Goal: Task Accomplishment & Management: Manage account settings

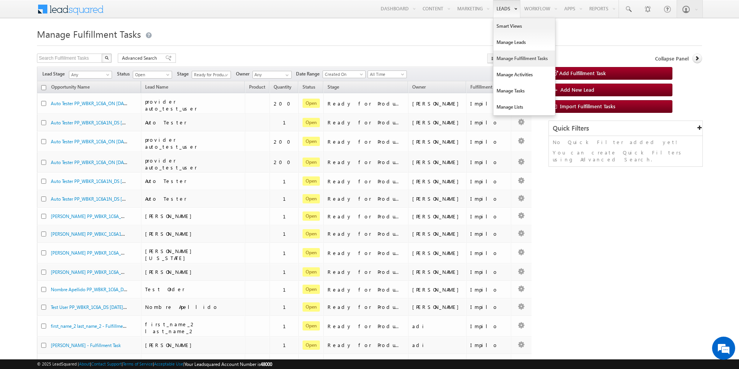
click at [515, 62] on link "Manage Fulfillment Tasks" at bounding box center [524, 58] width 62 height 16
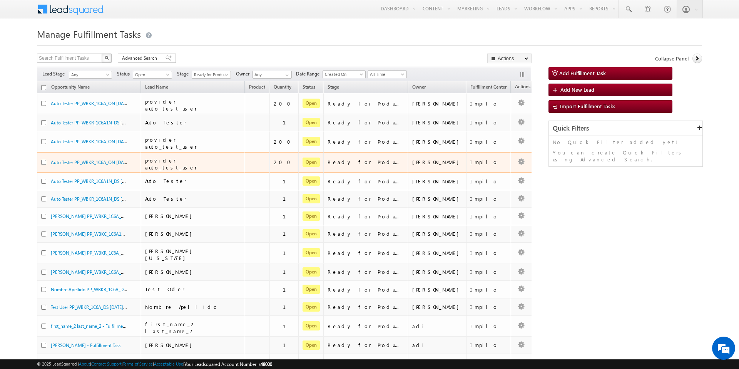
scroll to position [66, 0]
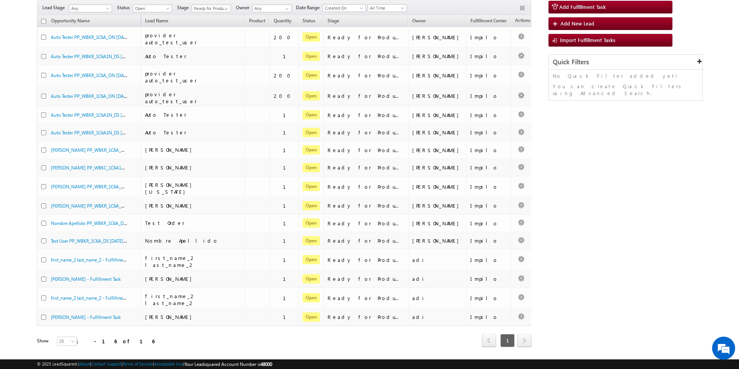
click at [520, 334] on span "next" at bounding box center [524, 340] width 14 height 13
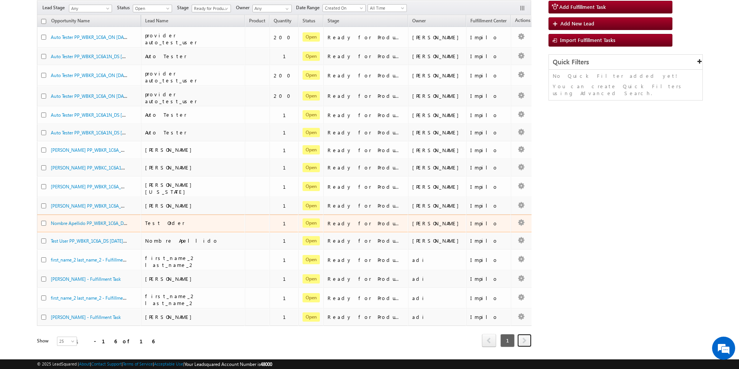
scroll to position [0, 0]
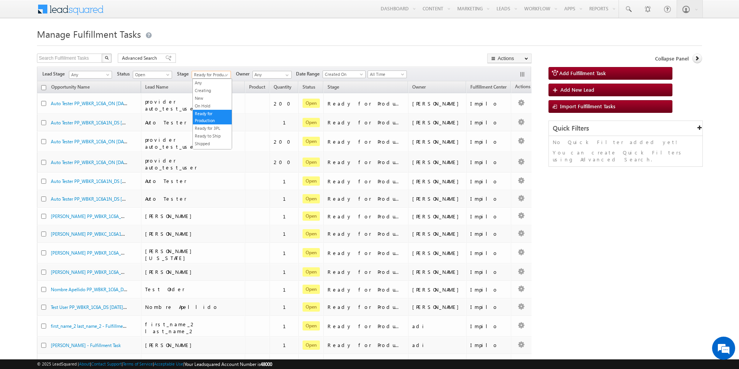
click at [217, 74] on span "Ready for Production" at bounding box center [210, 74] width 37 height 7
click at [217, 84] on link "Any" at bounding box center [212, 82] width 39 height 7
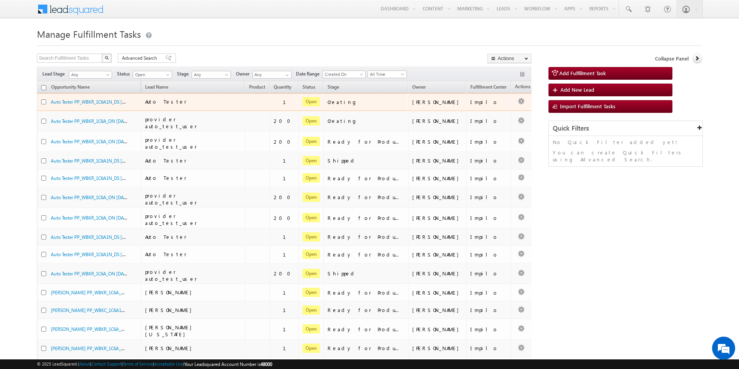
click at [247, 102] on td at bounding box center [257, 102] width 25 height 18
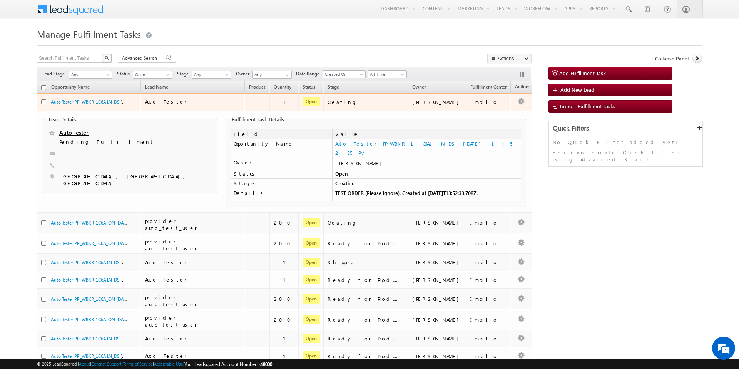
click at [98, 105] on div "Auto Tester PP_WBKR_1C6A1N_DS 10/15/2025 1:52:35 PM" at bounding box center [89, 103] width 96 height 11
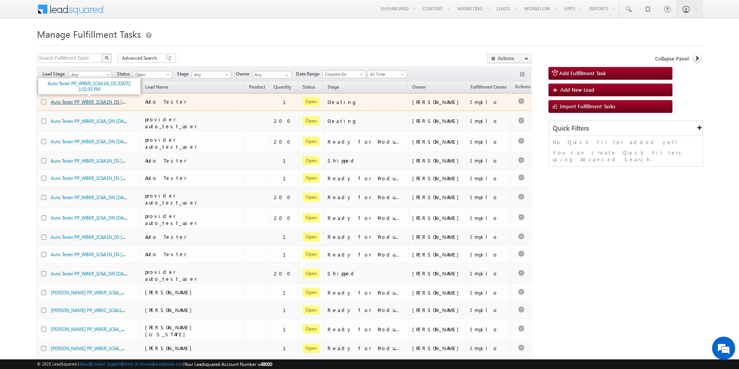
click at [101, 101] on link "Auto Tester PP_WBKR_1C6A1N_DS 10/15/2025 1:52:35 PM" at bounding box center [104, 101] width 106 height 7
click at [45, 102] on input "checkbox" at bounding box center [43, 101] width 5 height 5
checkbox input "true"
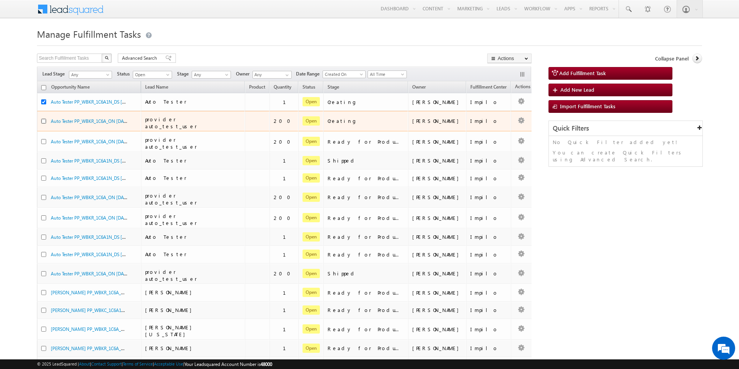
click at [42, 120] on input "checkbox" at bounding box center [43, 121] width 5 height 5
checkbox input "true"
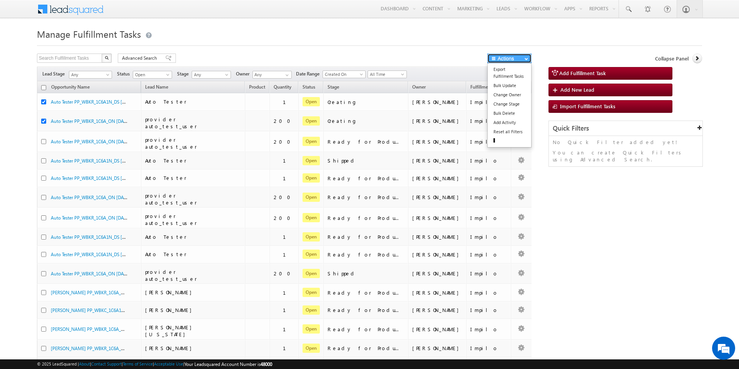
click at [515, 57] on button "Actions" at bounding box center [509, 58] width 44 height 10
click at [515, 104] on link "Change Stage" at bounding box center [509, 103] width 43 height 9
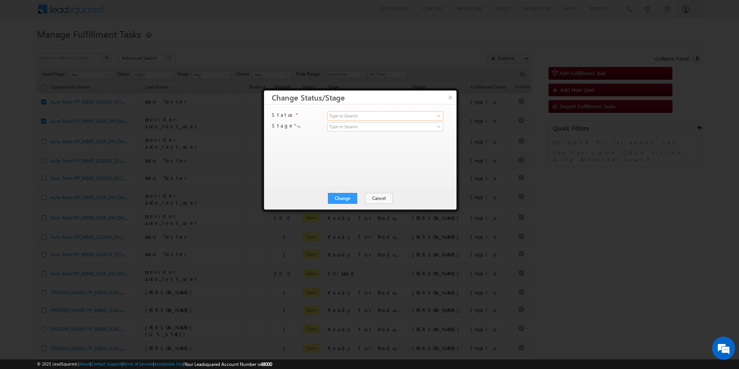
click at [371, 117] on input at bounding box center [385, 115] width 116 height 9
click at [440, 115] on span at bounding box center [439, 116] width 6 height 6
click at [374, 126] on link "Open" at bounding box center [385, 124] width 116 height 9
type input "Open"
click at [439, 126] on span at bounding box center [439, 127] width 6 height 6
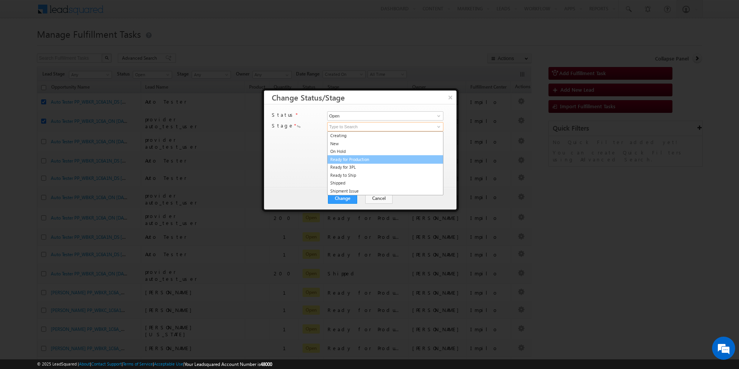
click at [367, 161] on link "Ready for Production" at bounding box center [385, 159] width 116 height 9
type input "Ready for Production"
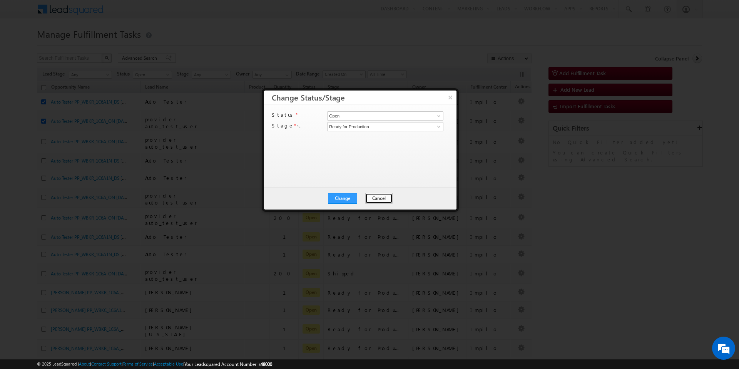
click at [383, 197] on button "Cancel" at bounding box center [378, 198] width 27 height 11
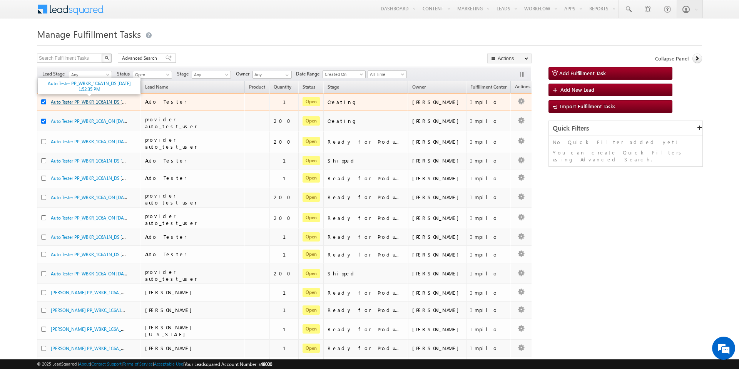
click at [97, 103] on link "Auto Tester PP_WBKR_1C6A1N_DS 10/15/2025 1:52:35 PM" at bounding box center [104, 101] width 106 height 7
